Goal: Obtain resource: Obtain resource

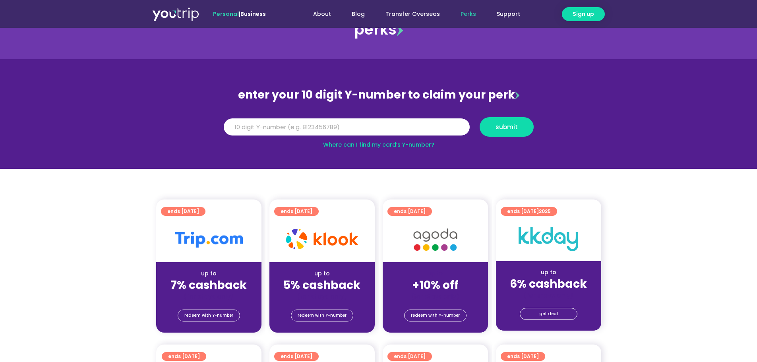
scroll to position [40, 0]
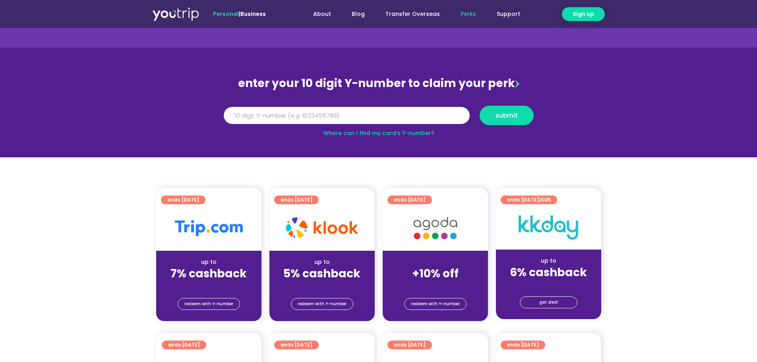
click at [375, 132] on link "Where can I find my card’s Y-number?" at bounding box center [378, 133] width 111 height 8
click at [325, 116] on input "Y Number" at bounding box center [347, 115] width 246 height 17
type input "8177730661"
click at [513, 115] on span "submit" at bounding box center [506, 115] width 22 height 6
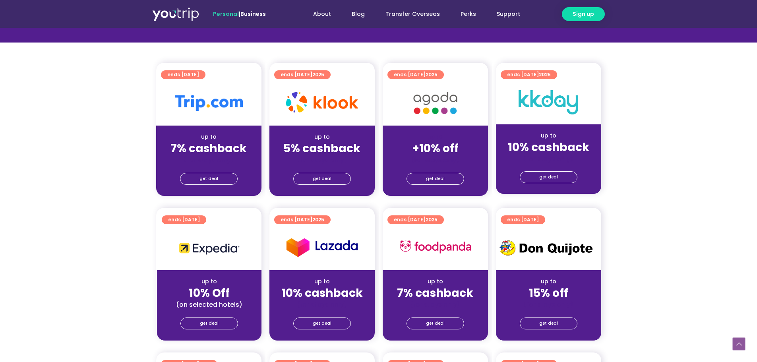
scroll to position [55, 0]
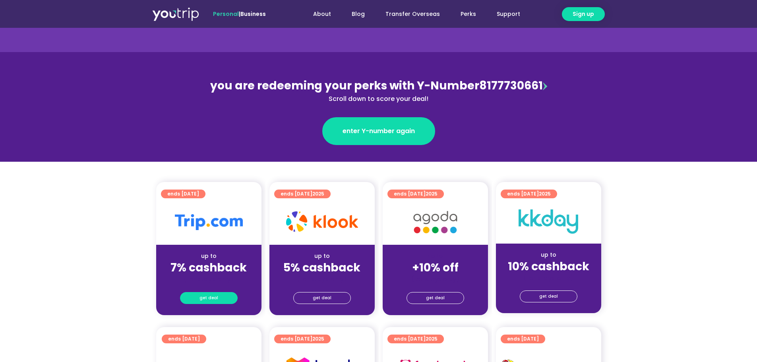
click at [196, 297] on link "get deal" at bounding box center [209, 298] width 58 height 12
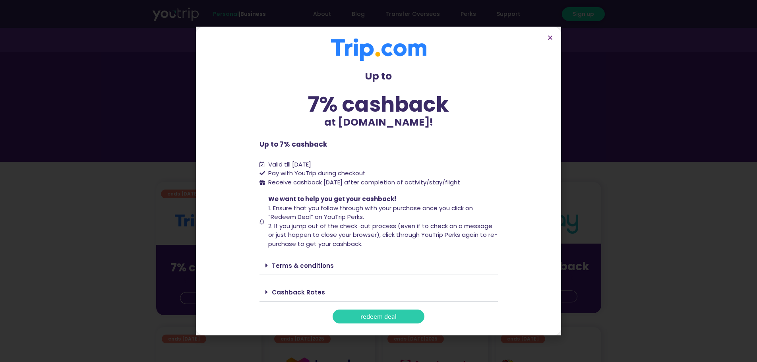
click at [265, 266] on icon at bounding box center [266, 265] width 2 height 6
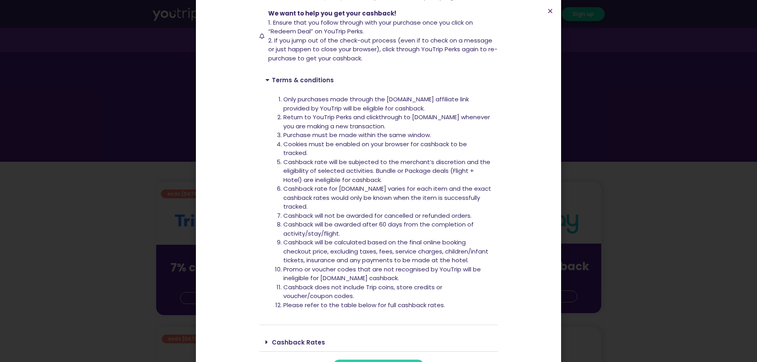
scroll to position [182, 0]
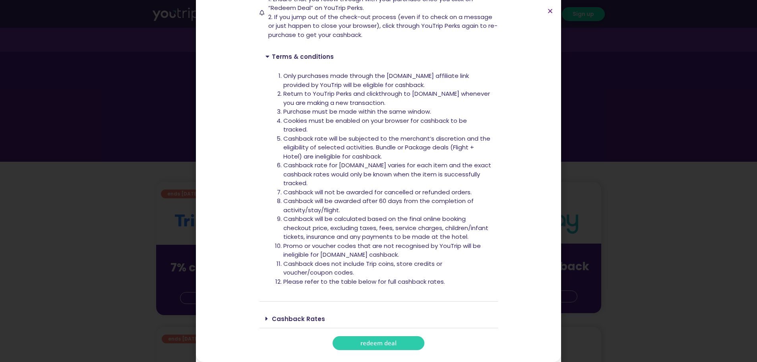
click at [266, 318] on span at bounding box center [268, 318] width 6 height 6
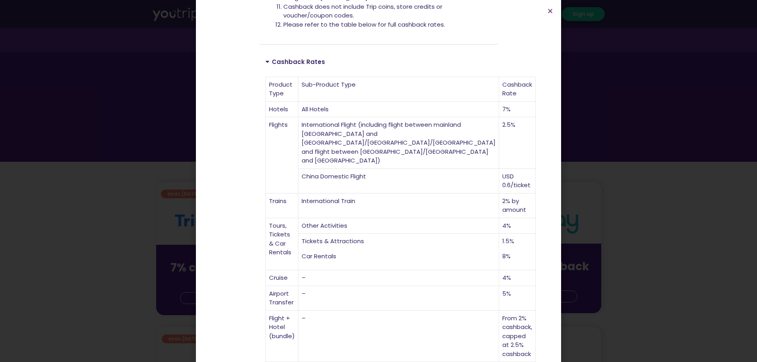
scroll to position [444, 0]
